Goal: Navigation & Orientation: Find specific page/section

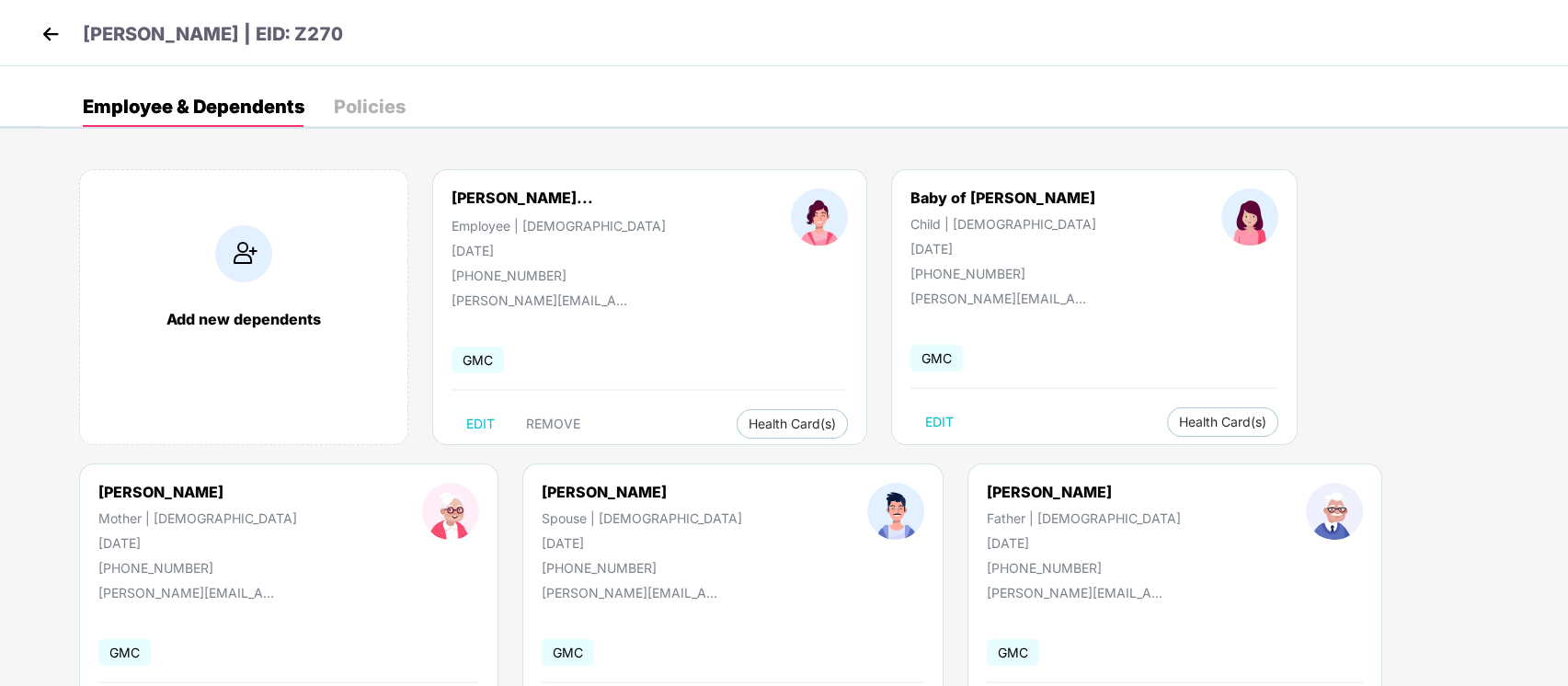
scroll to position [99, 0]
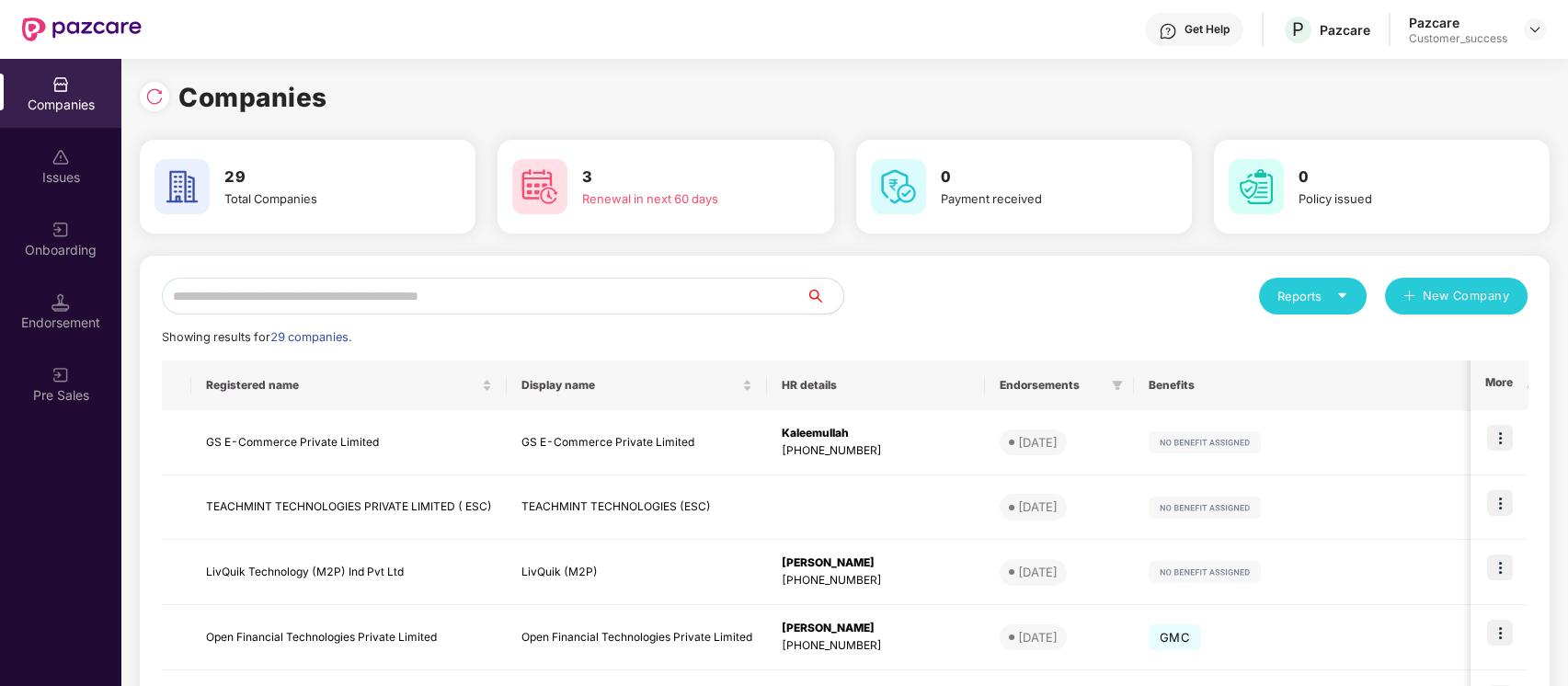
click at [580, 300] on input "text" at bounding box center [483, 296] width 644 height 37
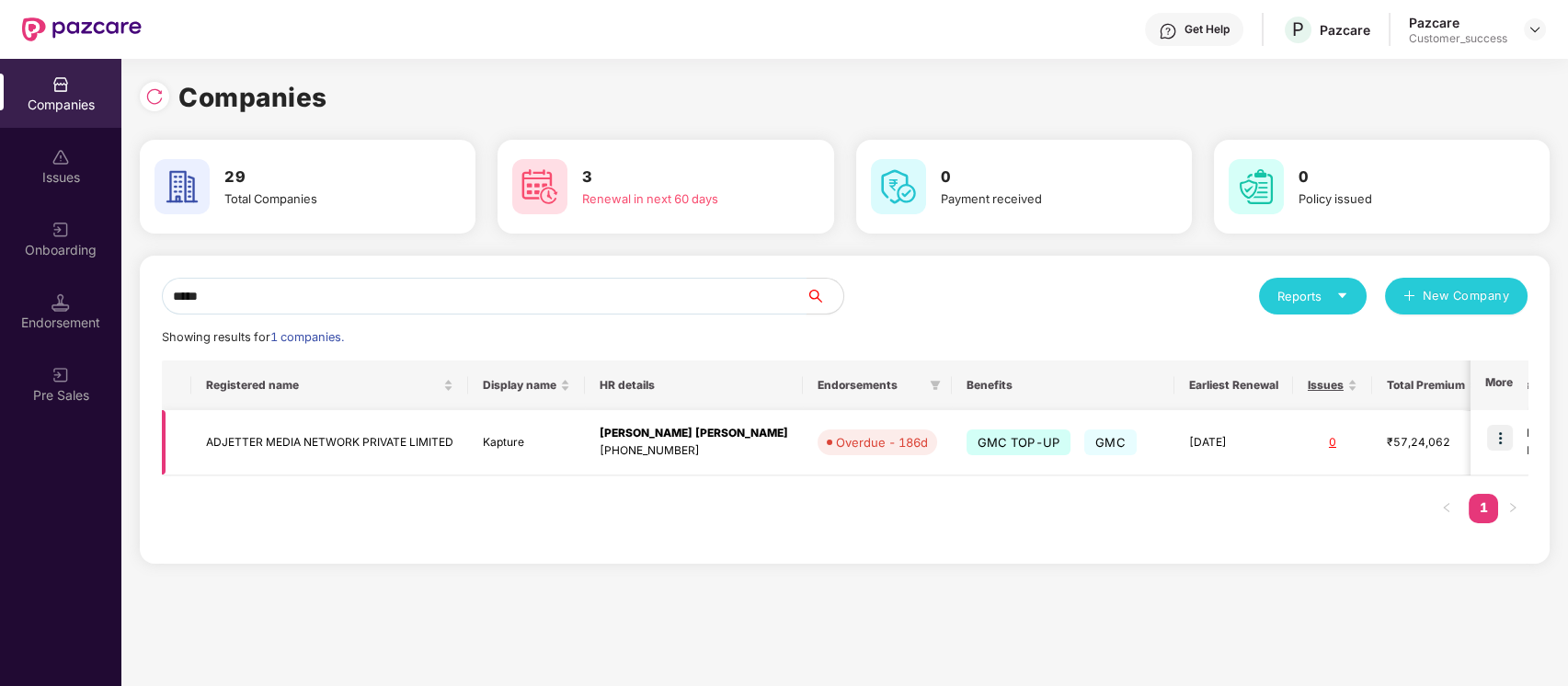
type input "*****"
click at [1506, 437] on img at bounding box center [1500, 437] width 26 height 26
